Goal: Information Seeking & Learning: Check status

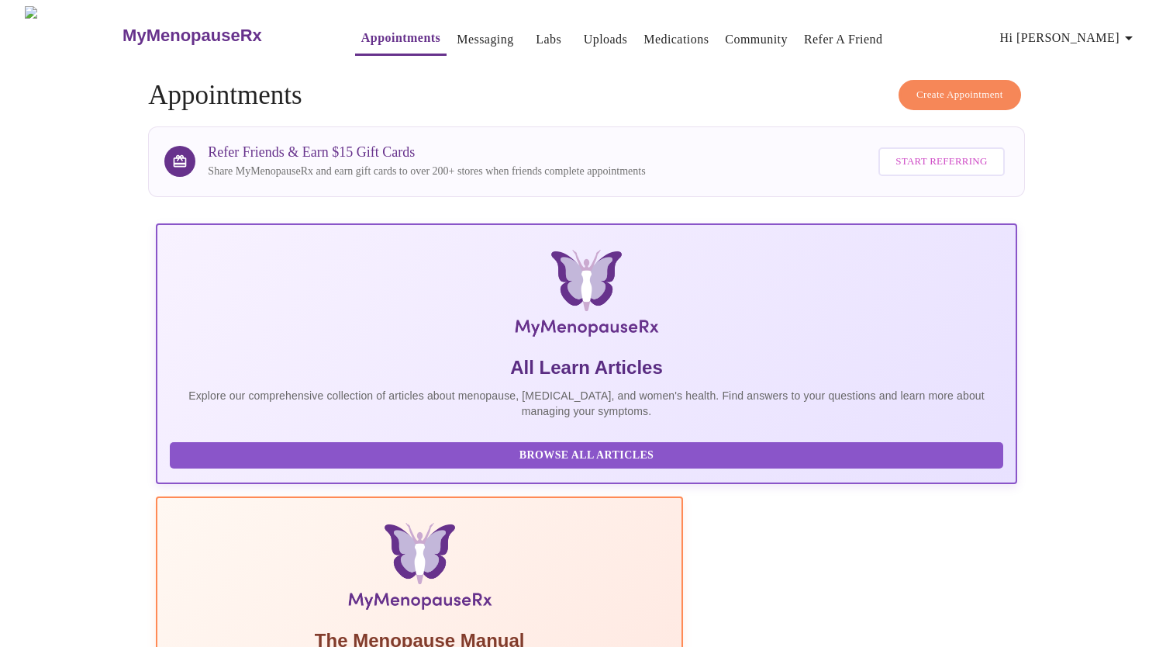
scroll to position [393, 0]
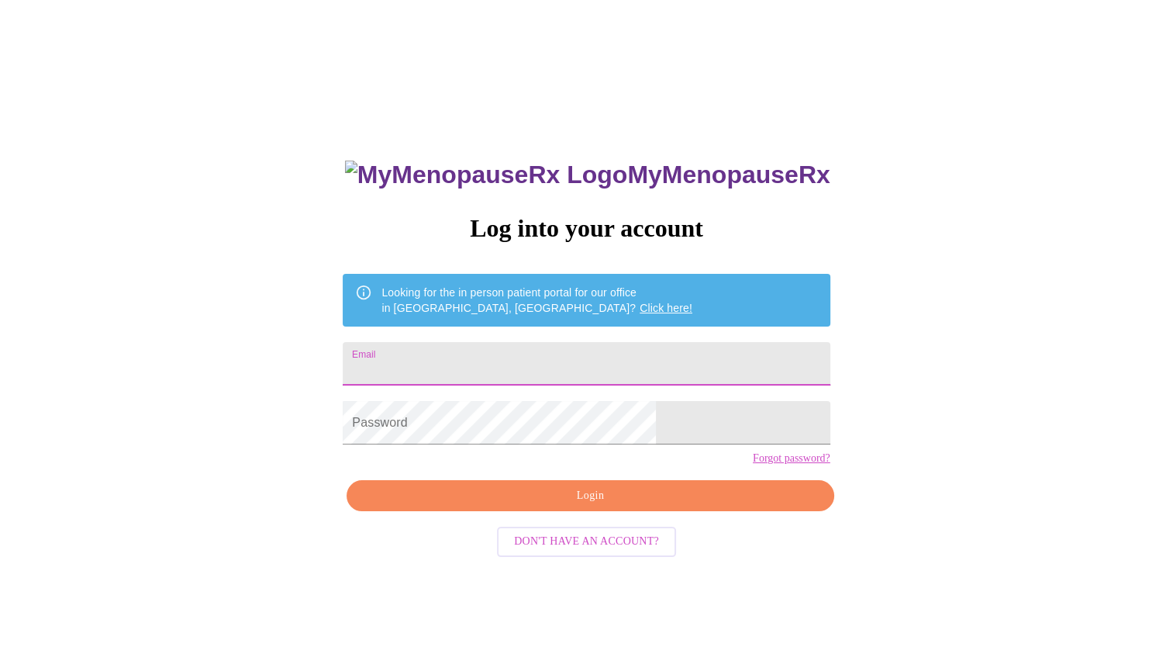
click at [468, 362] on input "Email" at bounding box center [586, 363] width 487 height 43
type input "waggoner.julie@gmail.com"
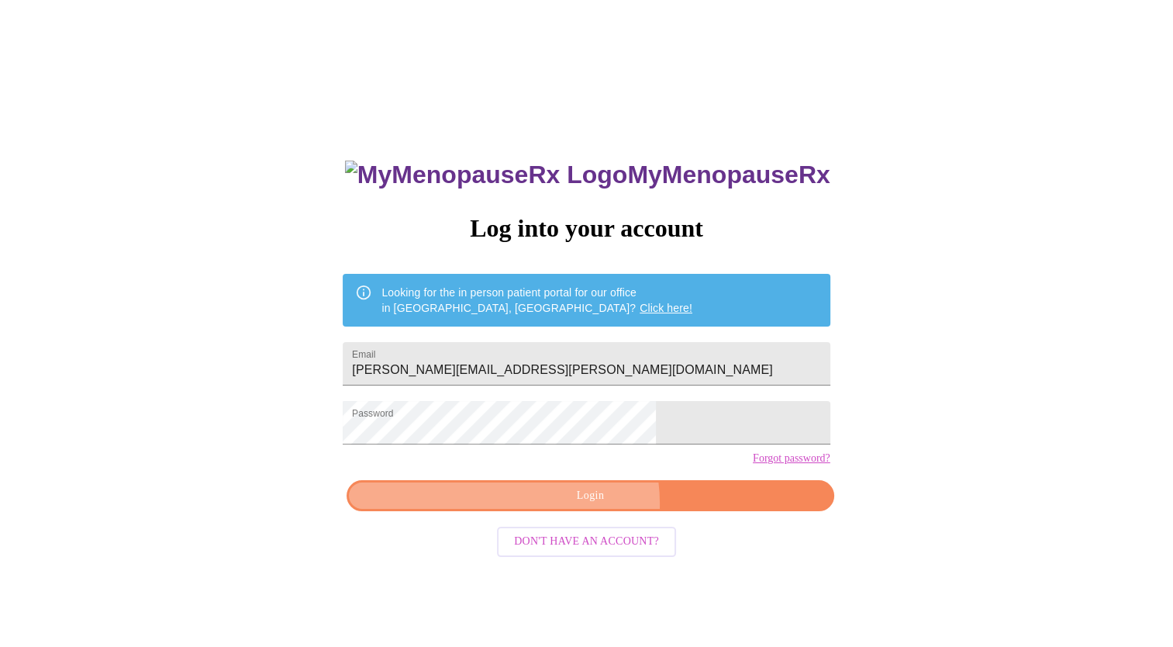
click at [581, 506] on span "Login" at bounding box center [589, 495] width 451 height 19
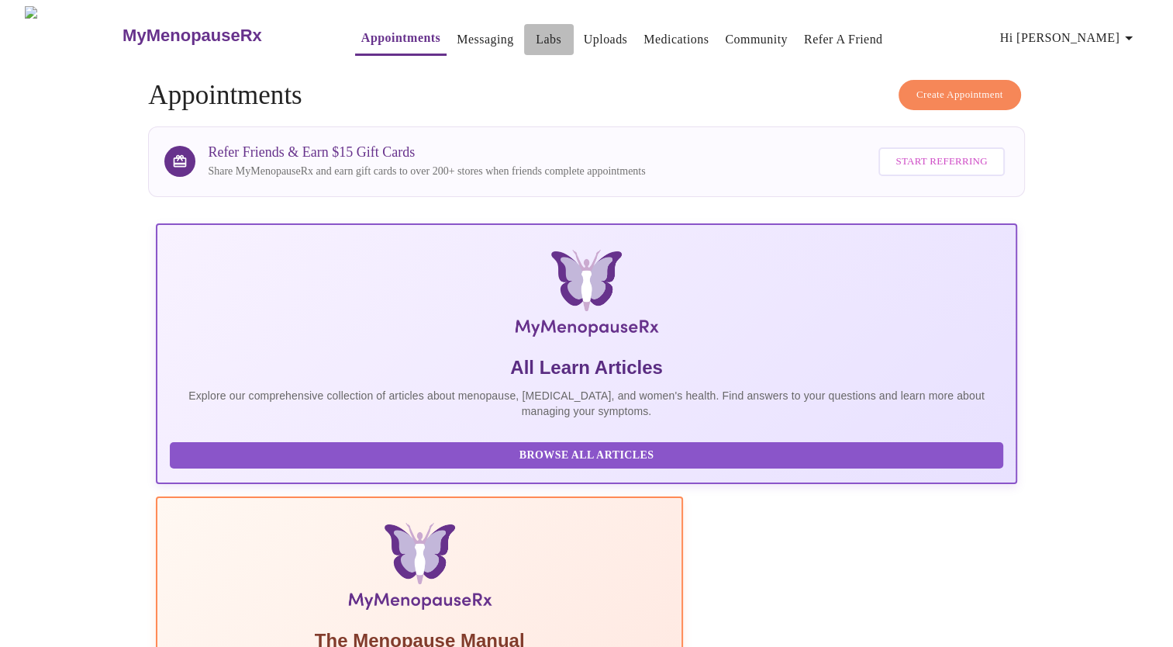
click at [536, 39] on link "Labs" at bounding box center [549, 40] width 26 height 22
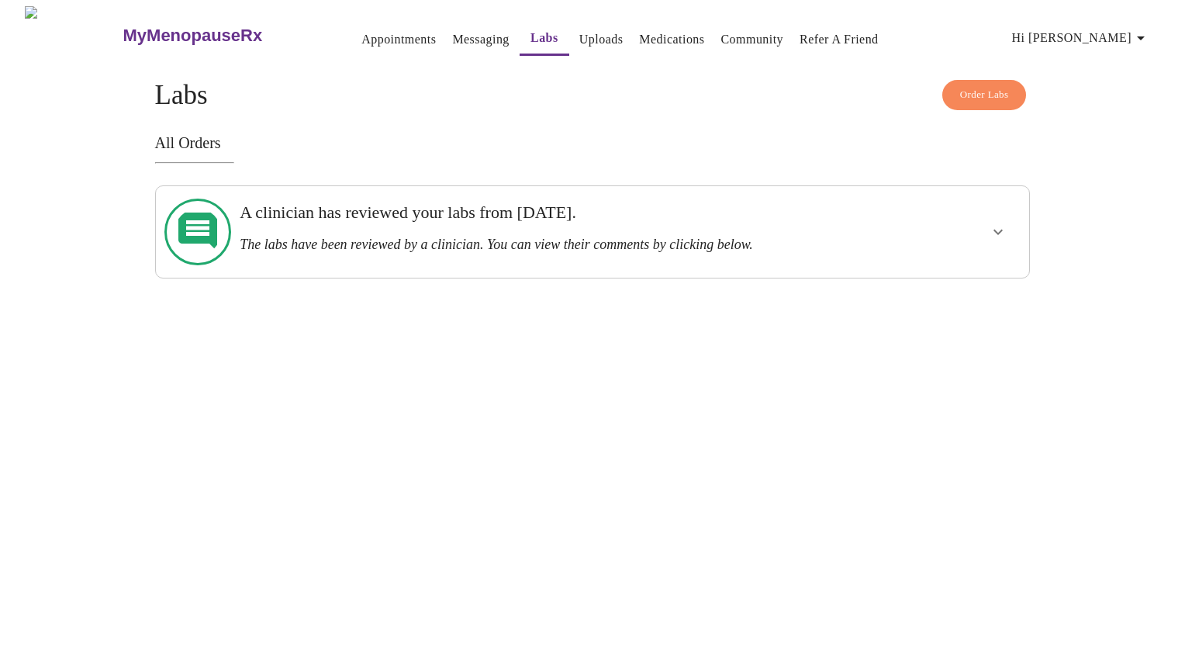
click at [520, 237] on h3 "The labs have been reviewed by a clinician. You can view their comments by clic…" at bounding box center [550, 245] width 621 height 16
click at [996, 223] on icon "show more" at bounding box center [998, 232] width 19 height 19
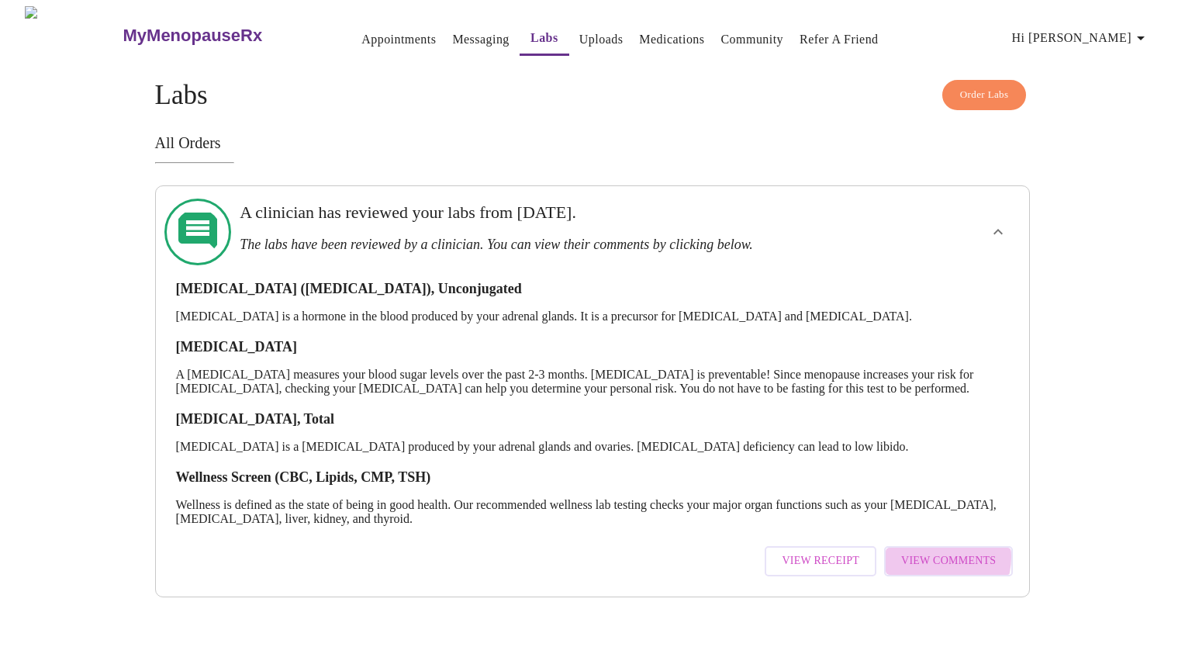
click at [937, 554] on span "View Comments" at bounding box center [948, 560] width 95 height 19
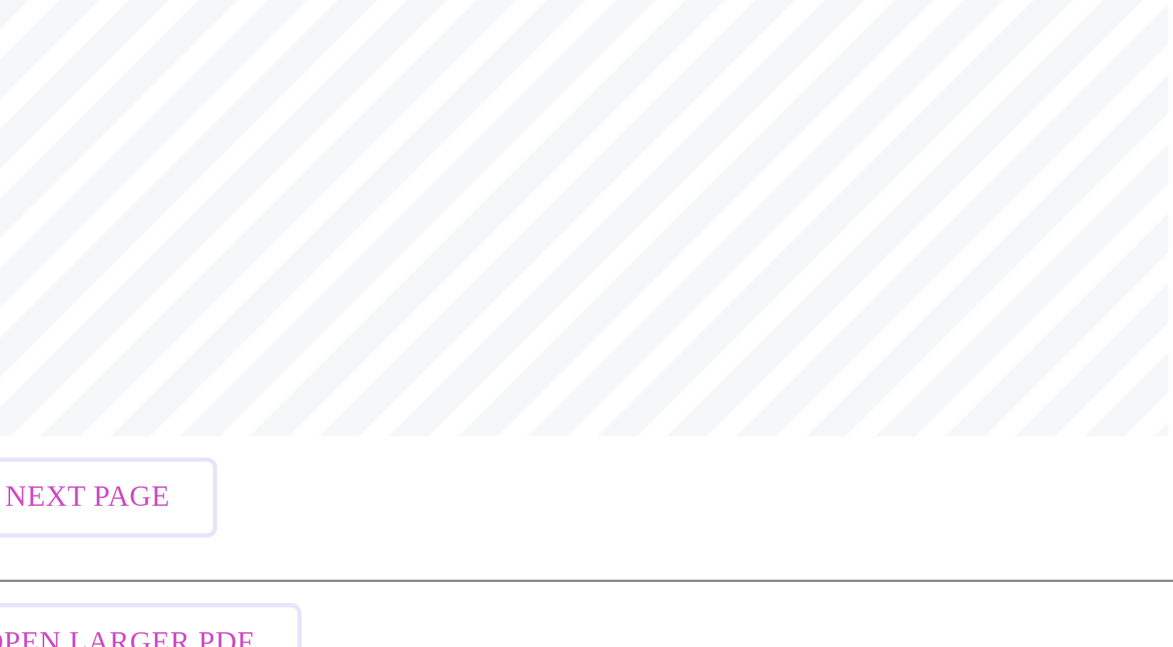
scroll to position [167, 0]
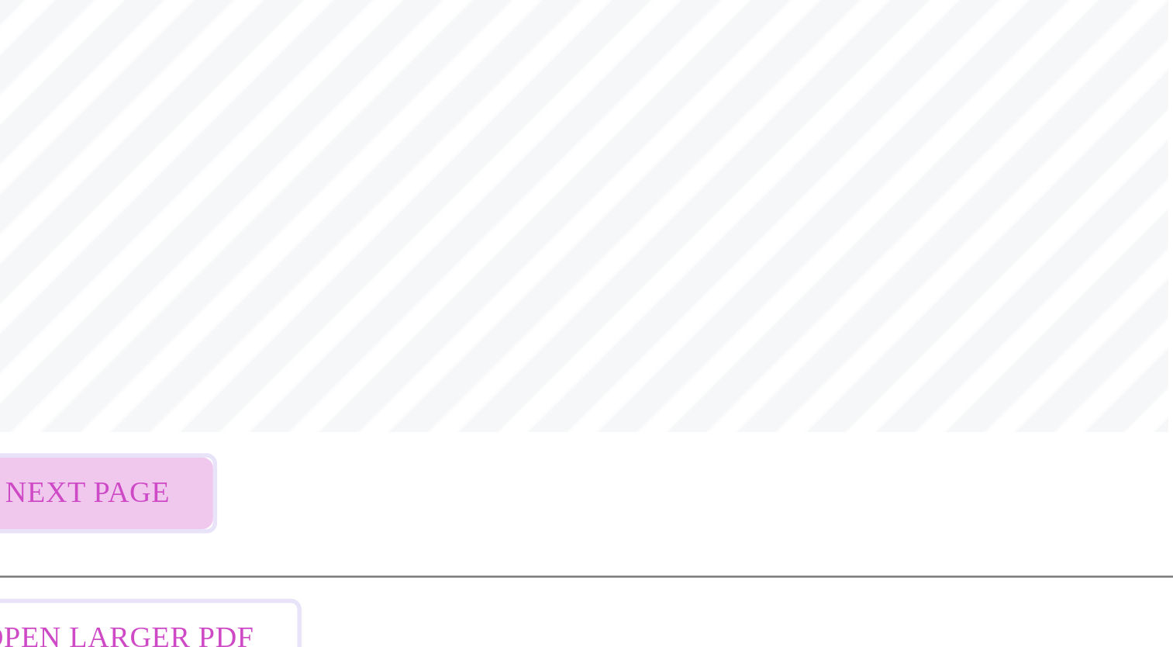
click at [192, 581] on span "Next Page" at bounding box center [169, 590] width 60 height 19
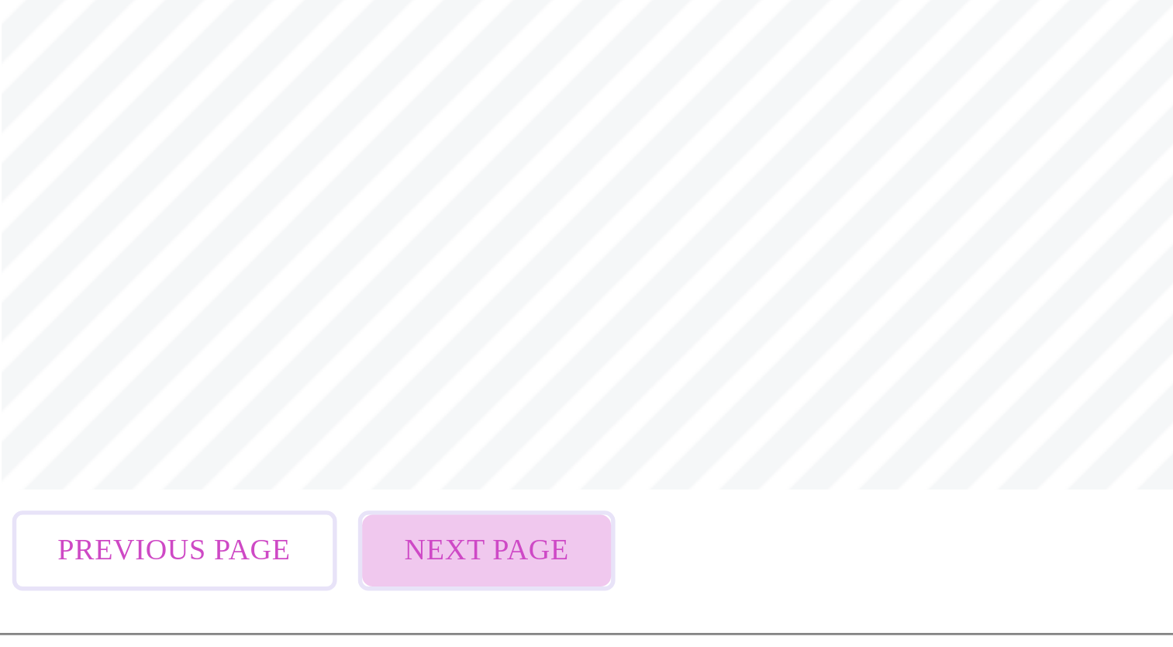
click at [292, 584] on span "Next Page" at bounding box center [296, 590] width 60 height 19
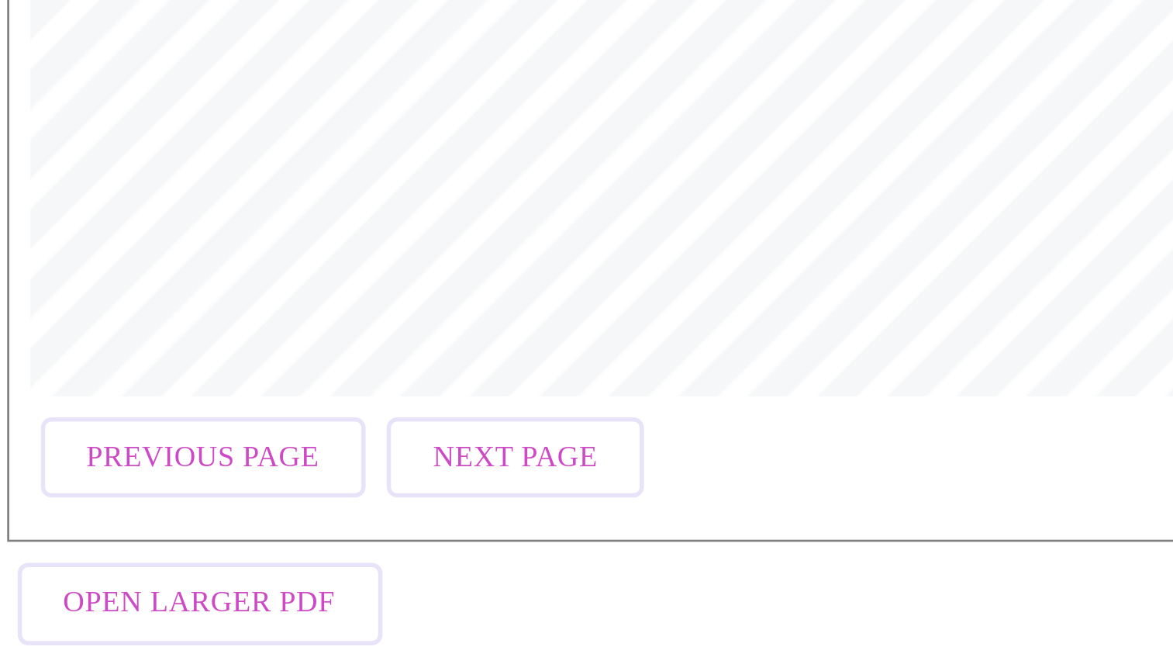
scroll to position [181, 0]
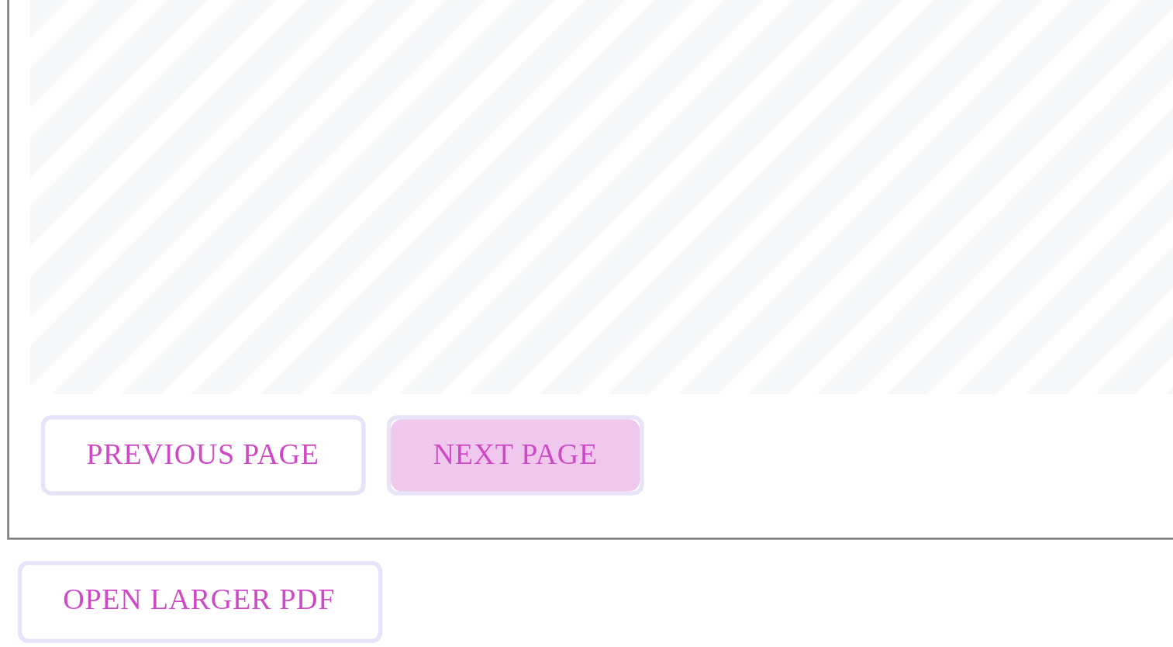
click at [297, 568] on span "Next Page" at bounding box center [296, 576] width 60 height 19
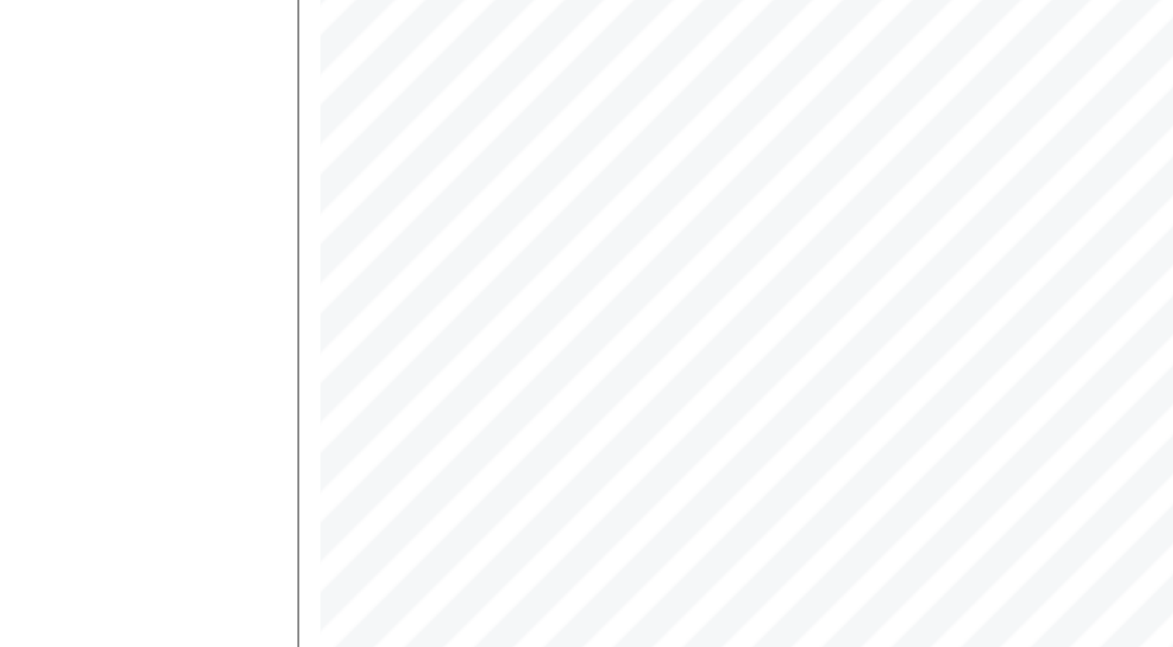
scroll to position [0, 0]
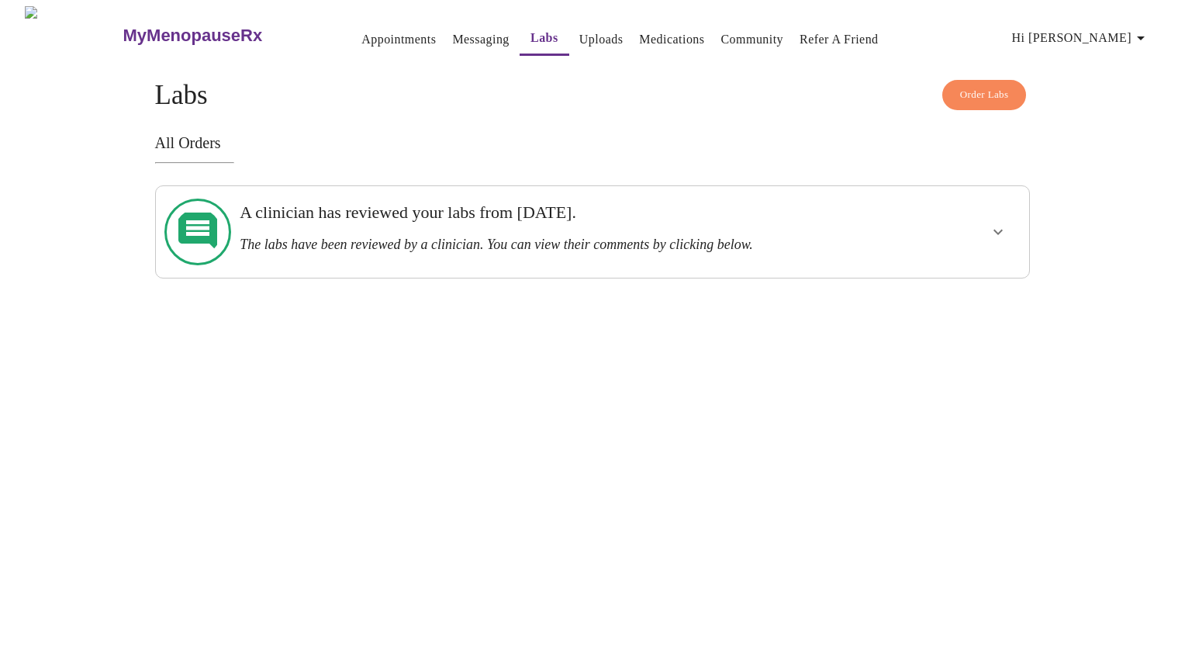
click at [1001, 223] on icon "show more" at bounding box center [998, 232] width 19 height 19
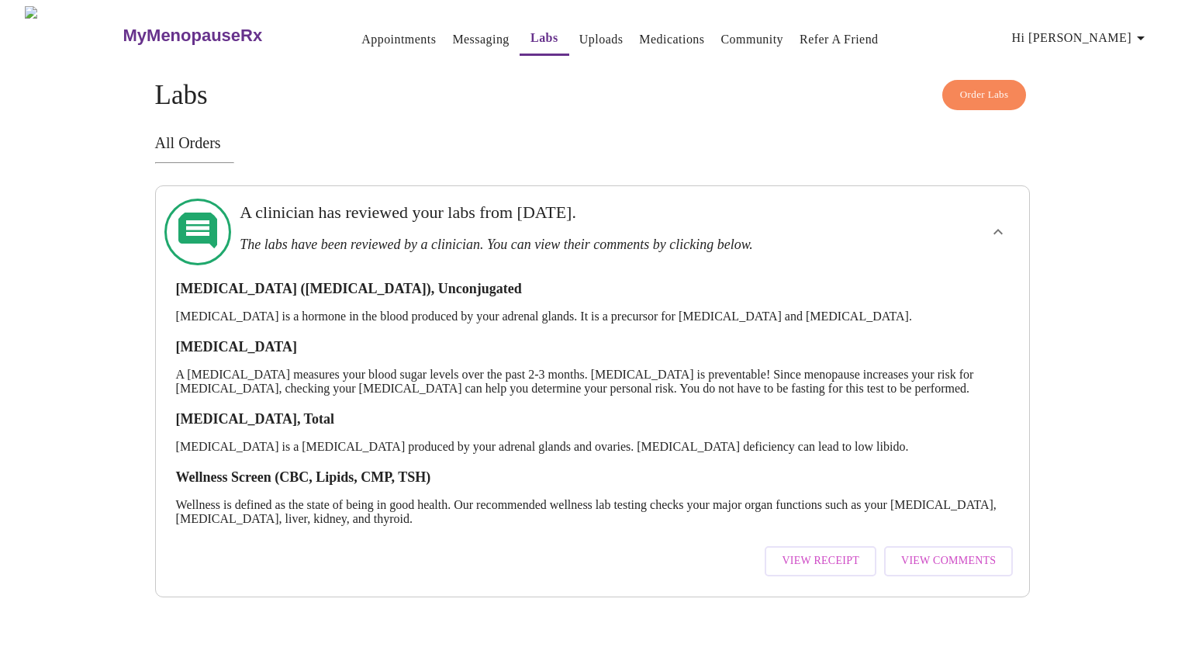
click at [949, 556] on span "View Comments" at bounding box center [948, 560] width 95 height 19
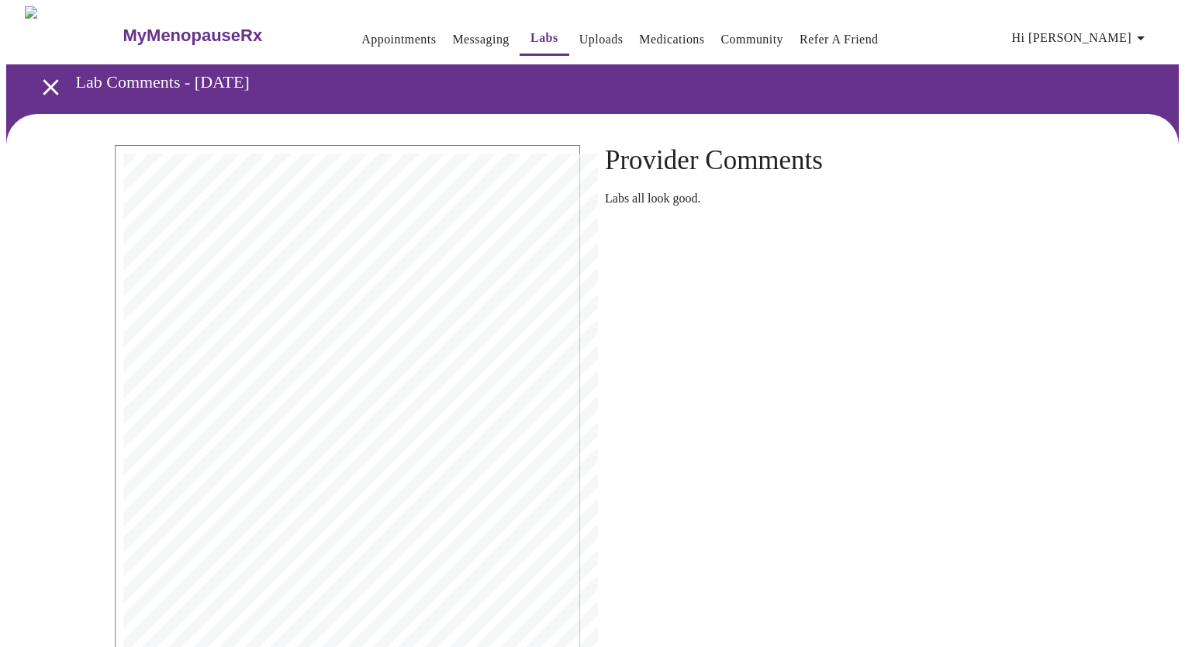
drag, startPoint x: 949, startPoint y: 556, endPoint x: 829, endPoint y: 498, distance: 133.5
click at [829, 498] on div "MyMenopauseRx Appointments Messaging Labs Uploads Medications Community Refer a…" at bounding box center [592, 452] width 1173 height 892
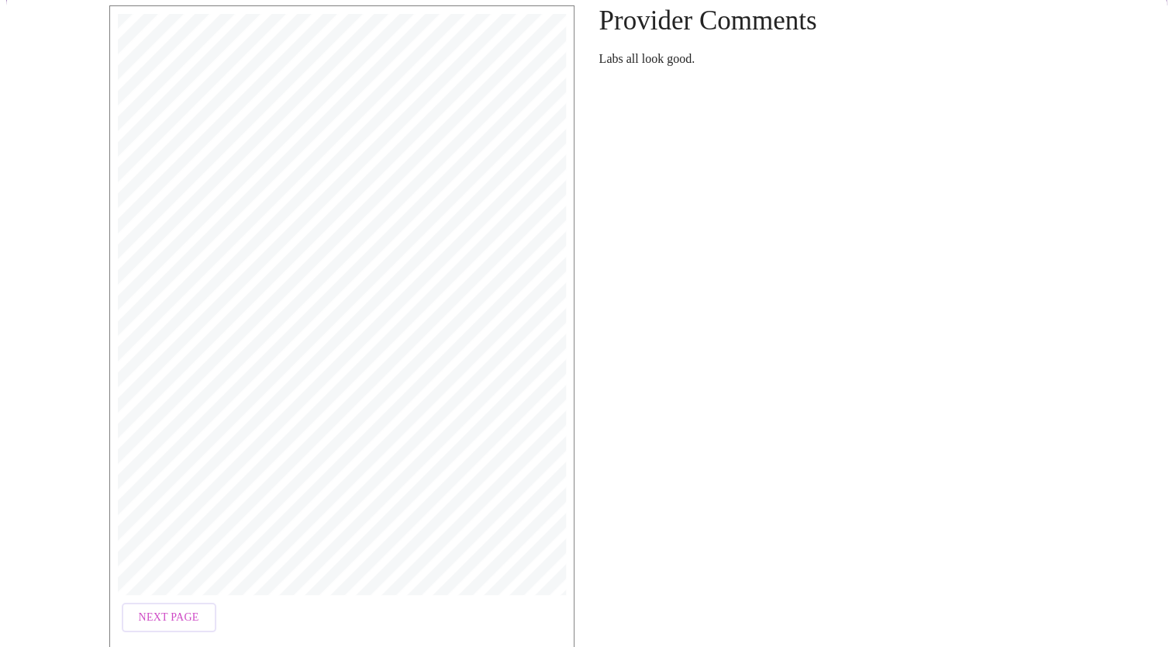
scroll to position [209, 0]
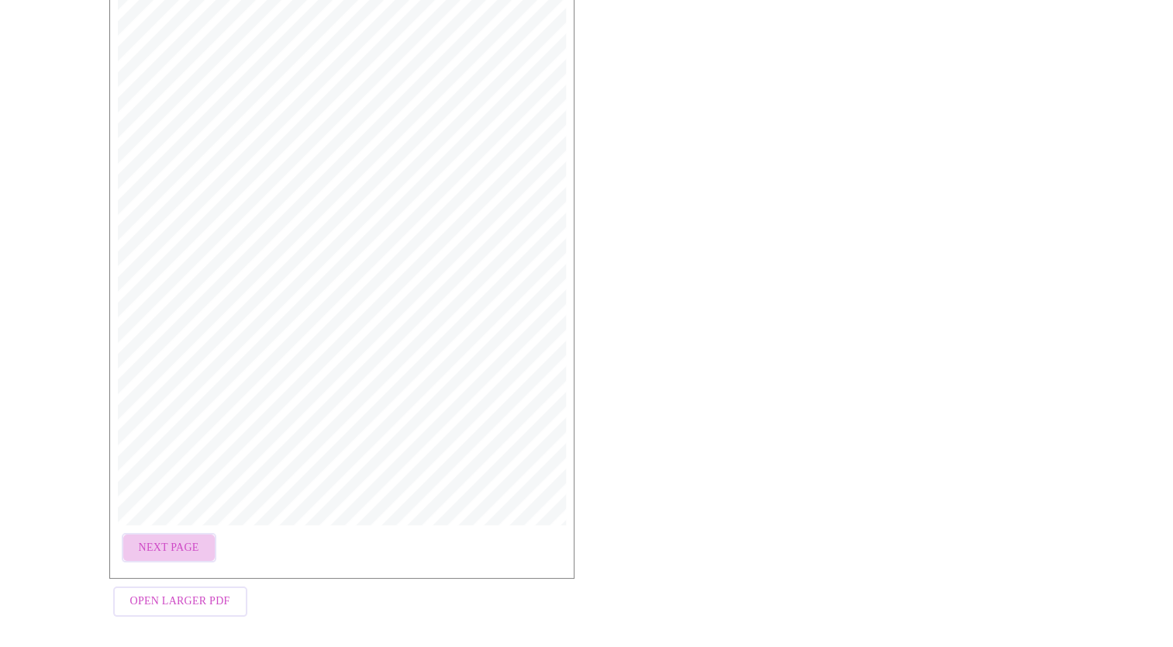
click at [185, 541] on span "Next Page" at bounding box center [169, 547] width 60 height 19
click at [299, 544] on span "Next Page" at bounding box center [296, 547] width 60 height 19
